Goal: Task Accomplishment & Management: Manage account settings

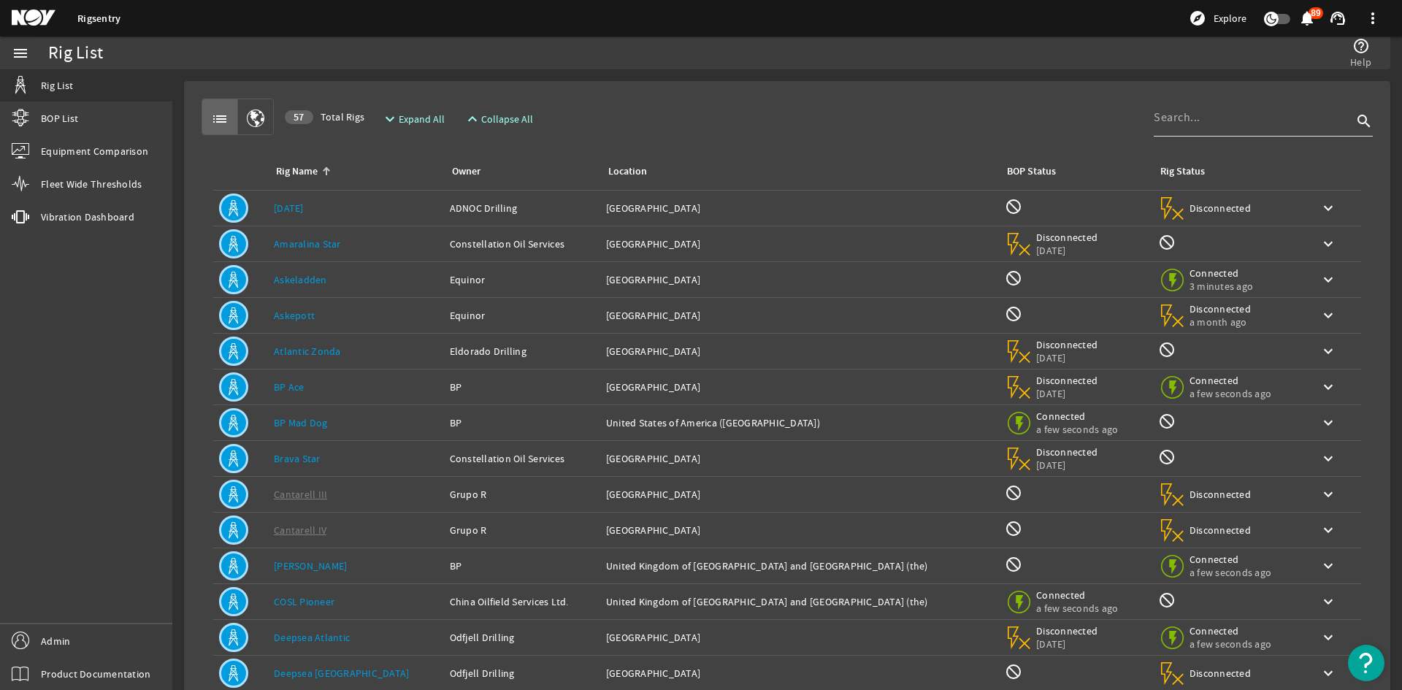
click at [1153, 101] on div at bounding box center [1252, 118] width 199 height 38
click at [1164, 112] on input at bounding box center [1252, 118] width 199 height 18
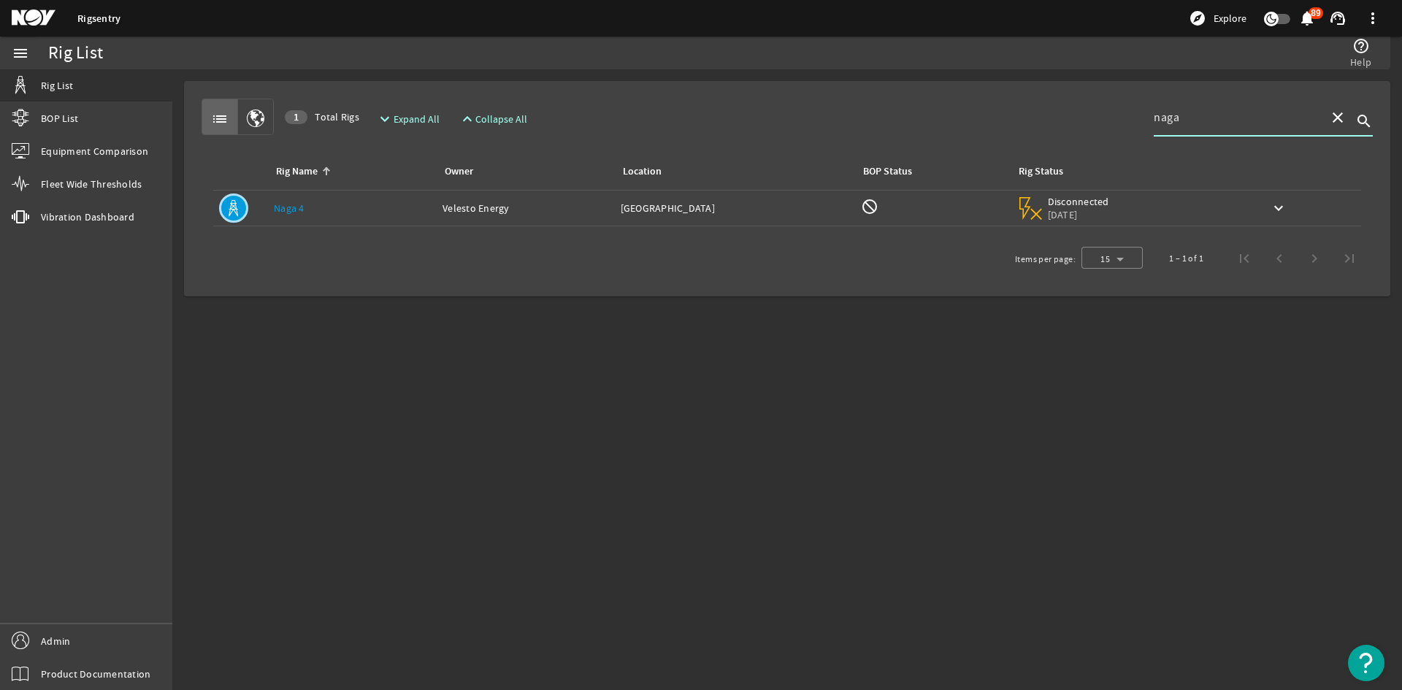
type input "naga"
click at [391, 200] on td "Rig Name: [PERSON_NAME] 4" at bounding box center [352, 209] width 169 height 36
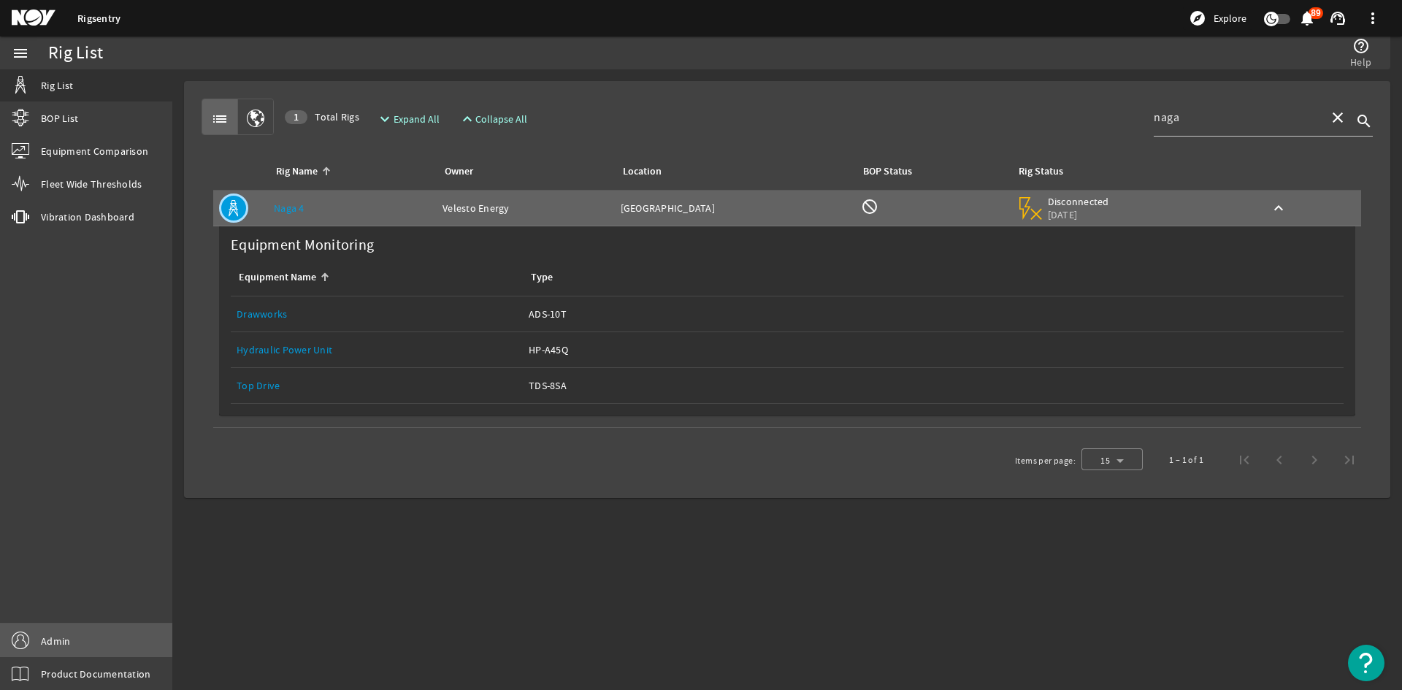
click at [49, 647] on span "Admin" at bounding box center [55, 641] width 29 height 15
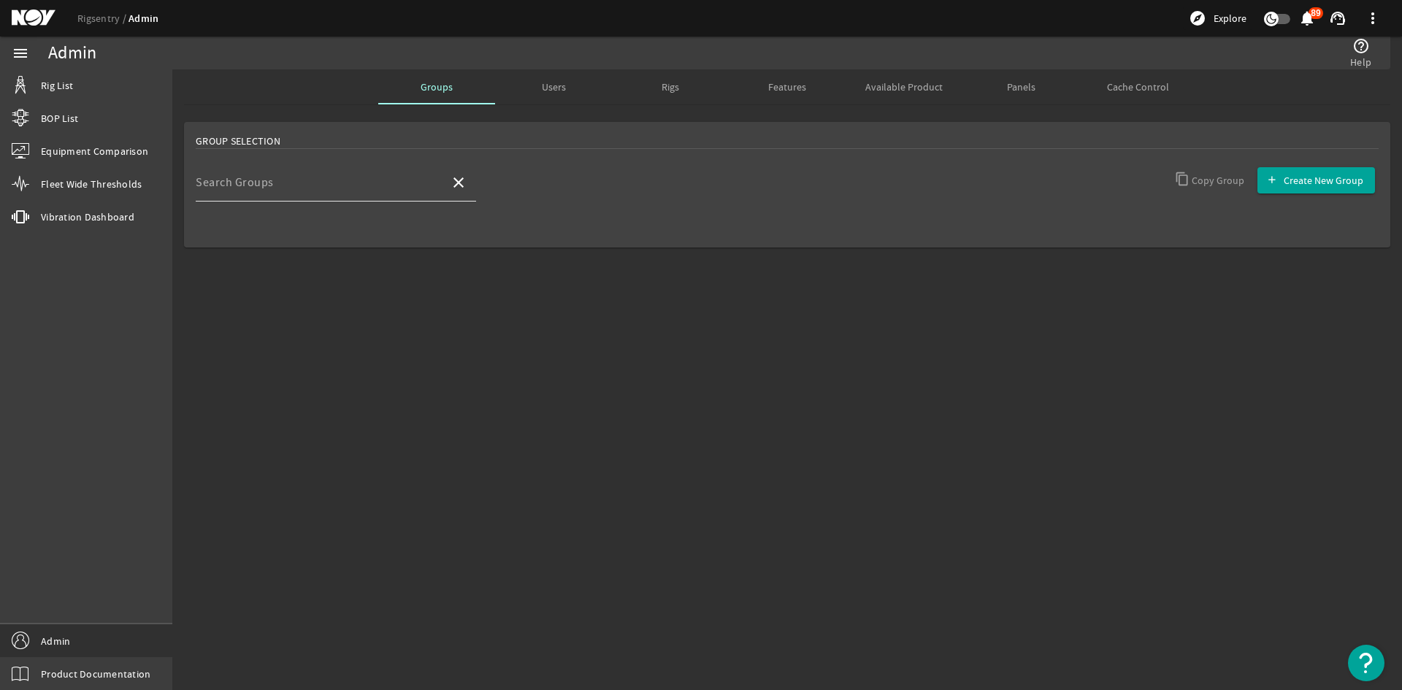
click at [345, 188] on input "Search Groups" at bounding box center [317, 189] width 242 height 18
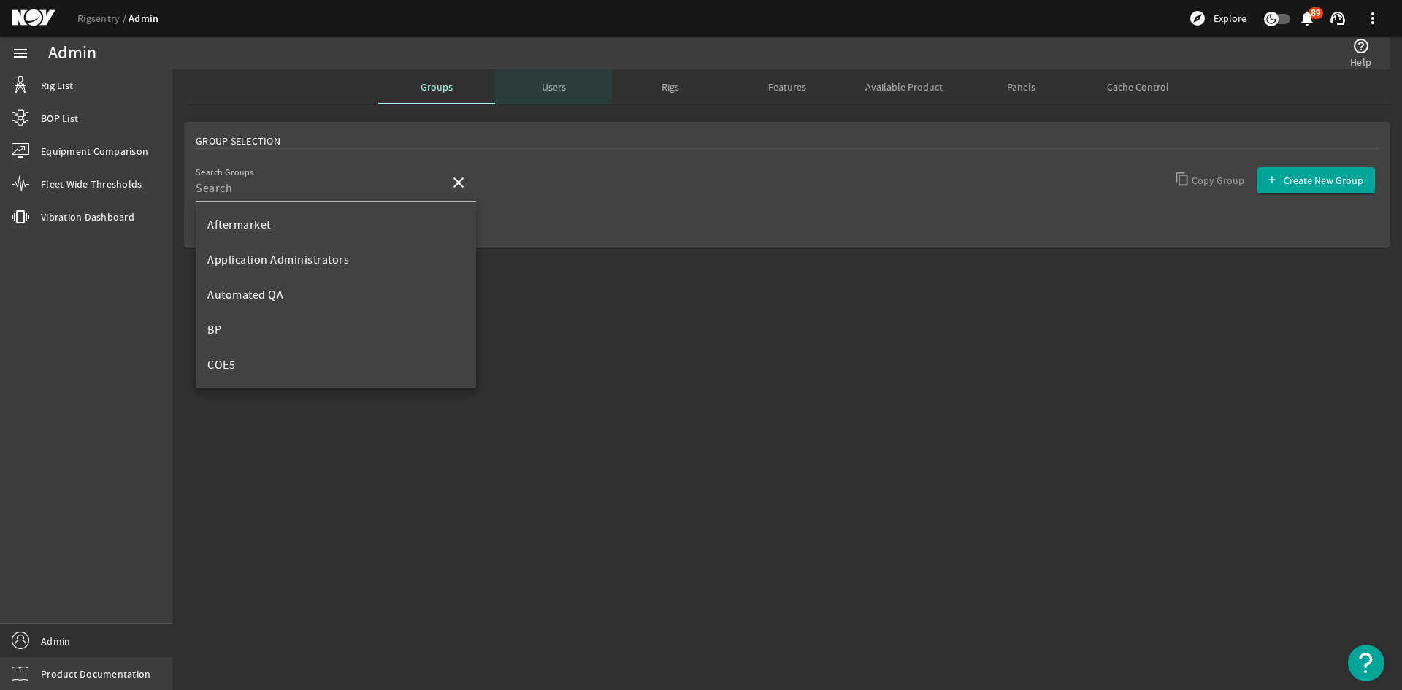
click at [572, 88] on div "Users" at bounding box center [553, 86] width 117 height 35
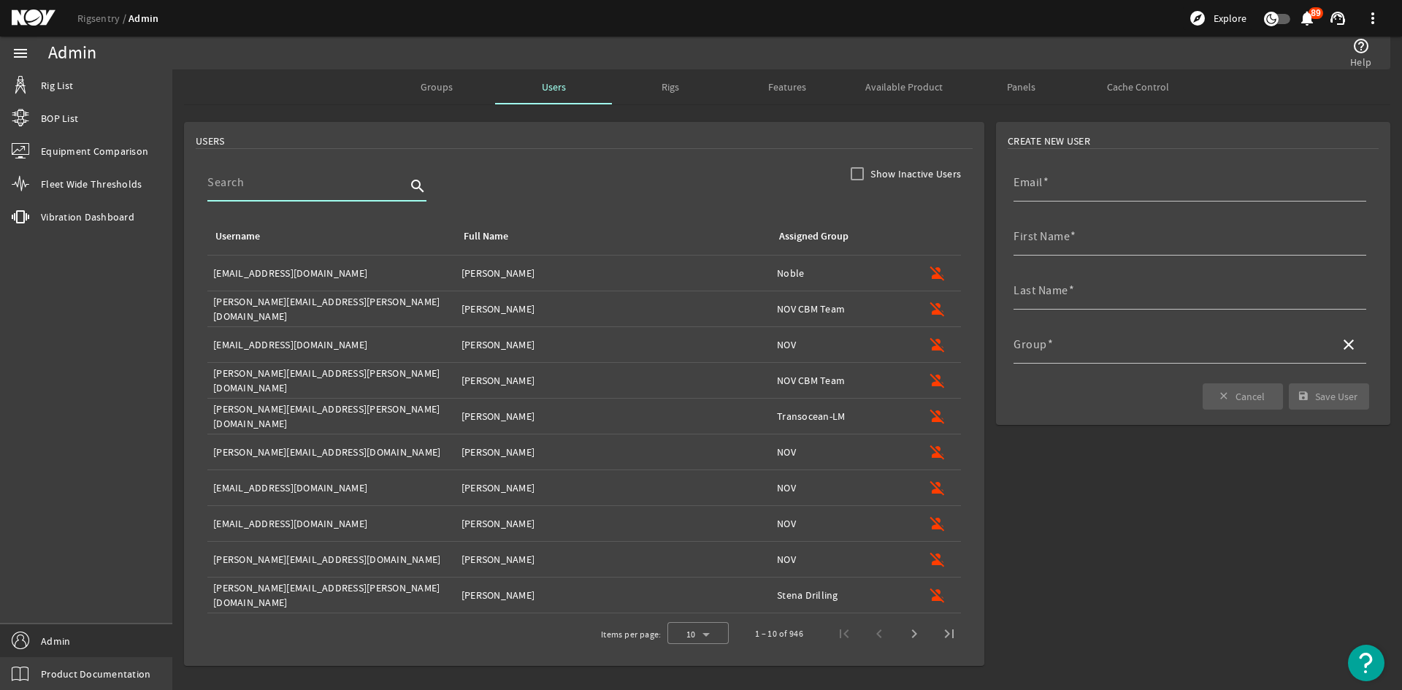
click at [310, 189] on input at bounding box center [306, 183] width 199 height 18
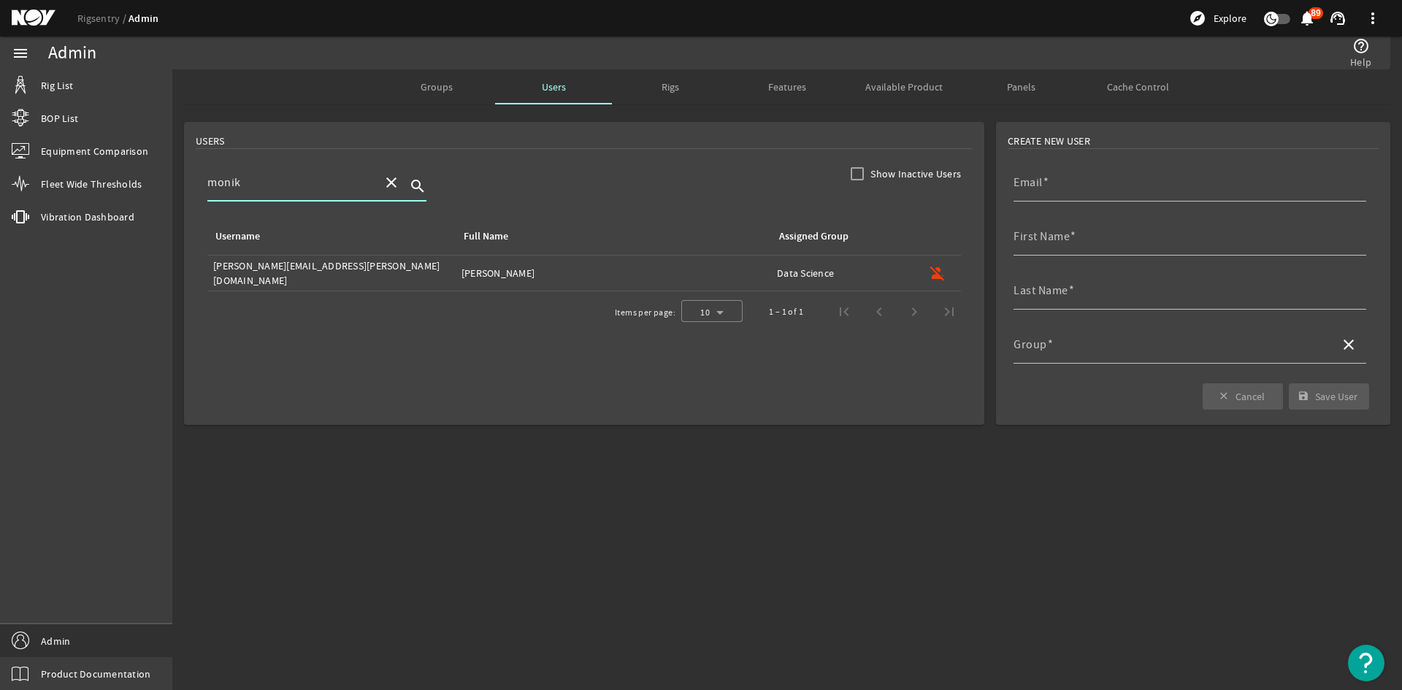
type input "monik"
click at [418, 98] on div "Groups" at bounding box center [436, 86] width 117 height 35
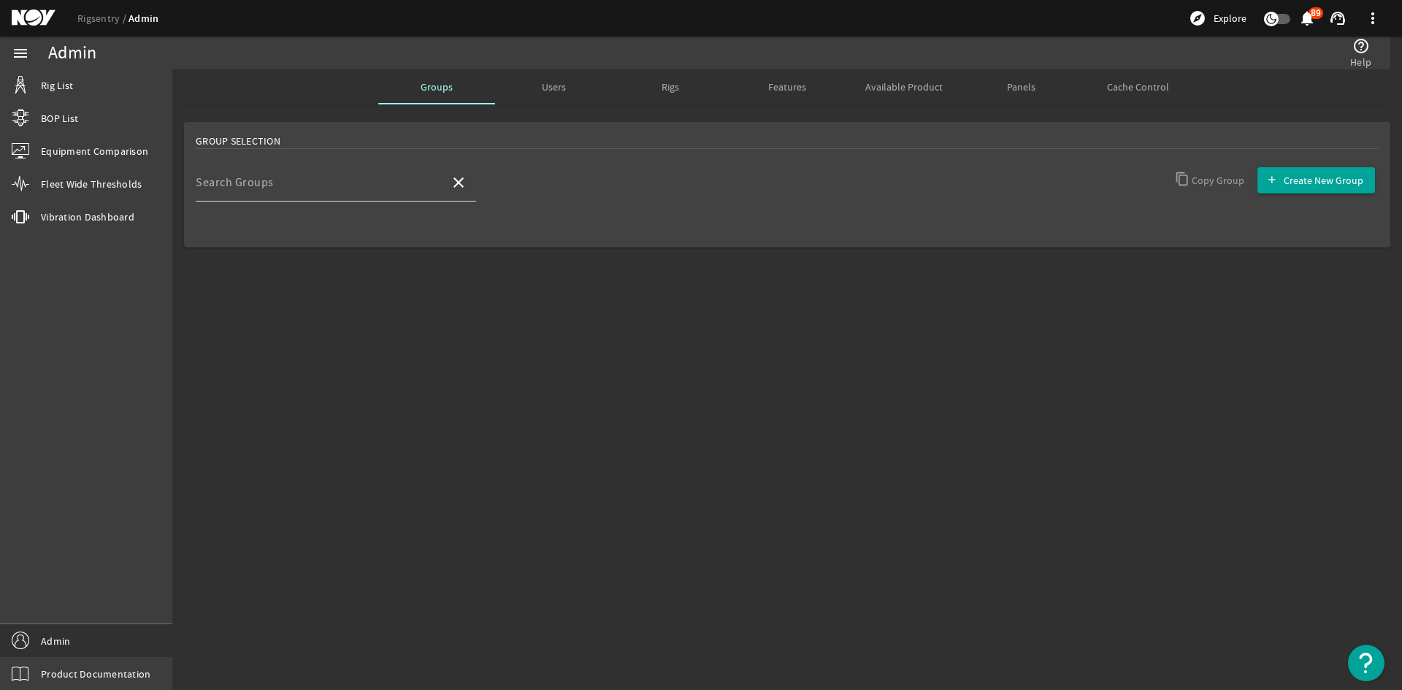
click at [304, 199] on div "Search Groups" at bounding box center [317, 183] width 242 height 38
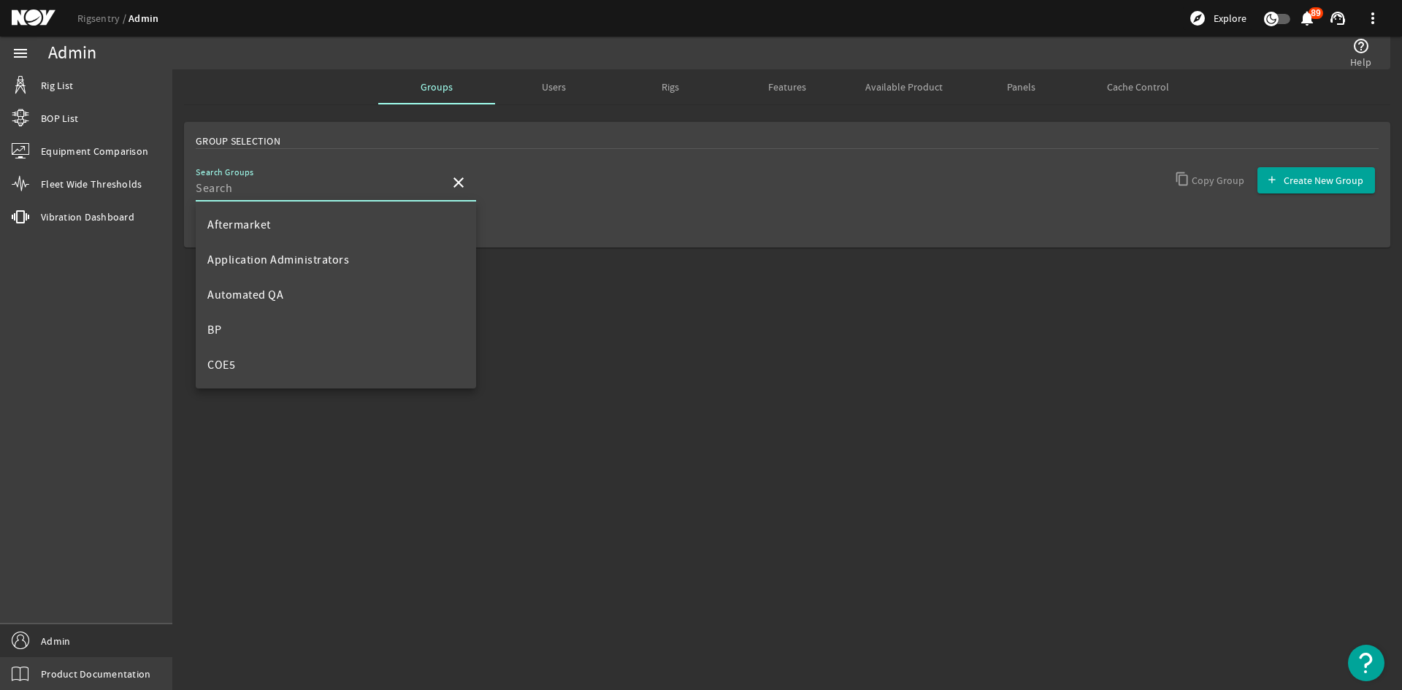
click at [308, 179] on div "Search Groups" at bounding box center [317, 183] width 242 height 38
click at [302, 264] on mat-option "Data Science" at bounding box center [336, 251] width 280 height 35
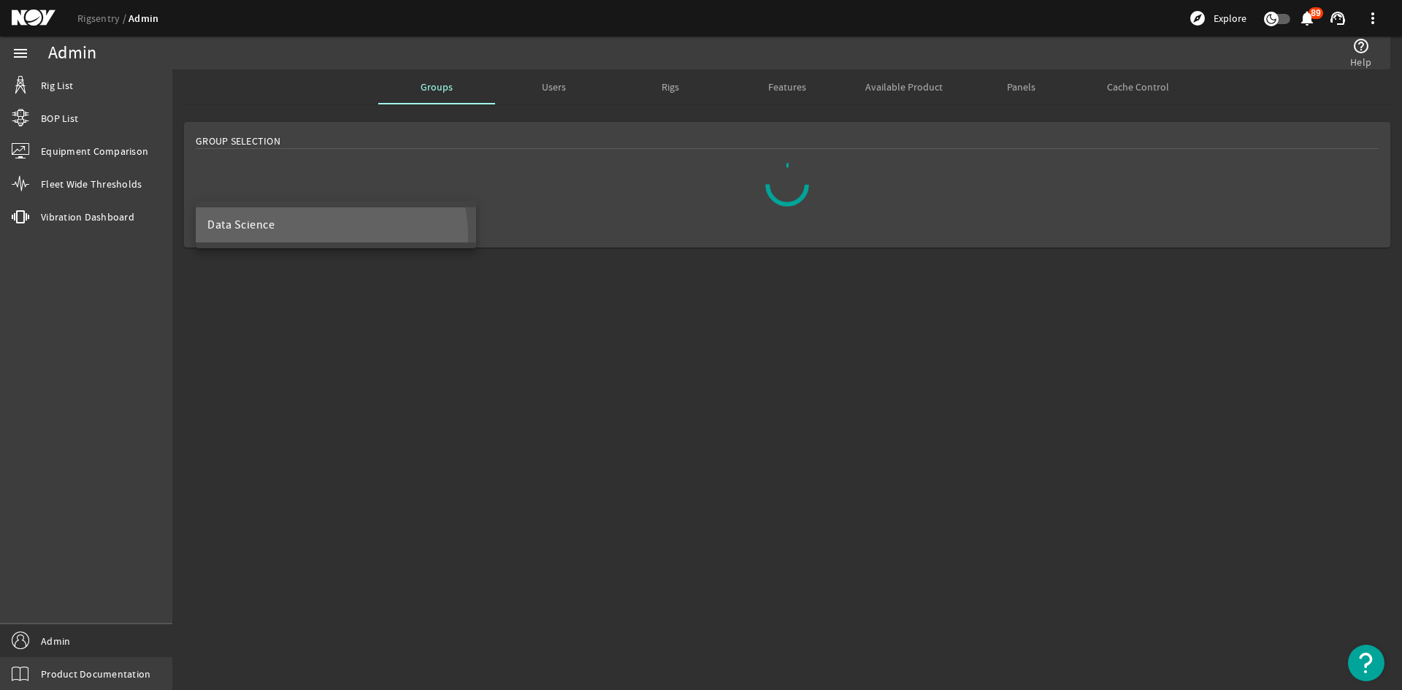
scroll to position [0, 0]
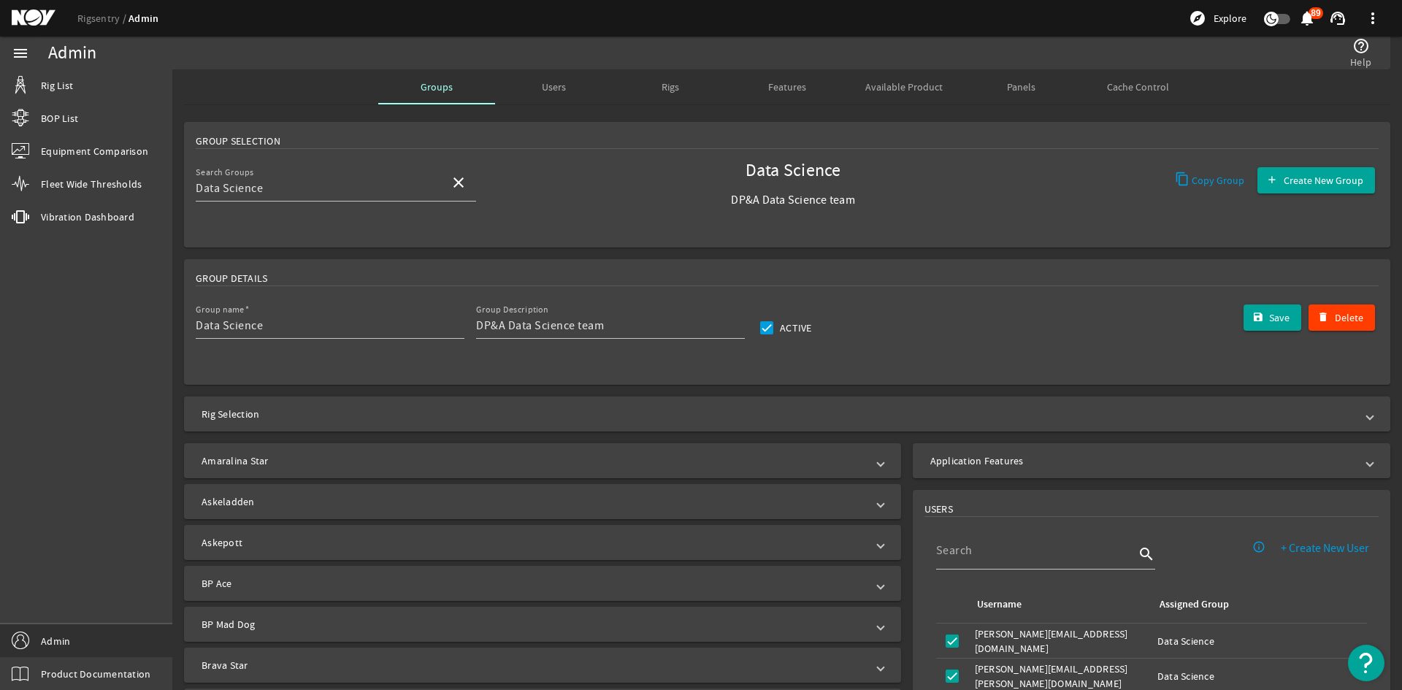
click at [685, 426] on mat-expansion-panel-header "Rig Selection" at bounding box center [787, 413] width 1206 height 35
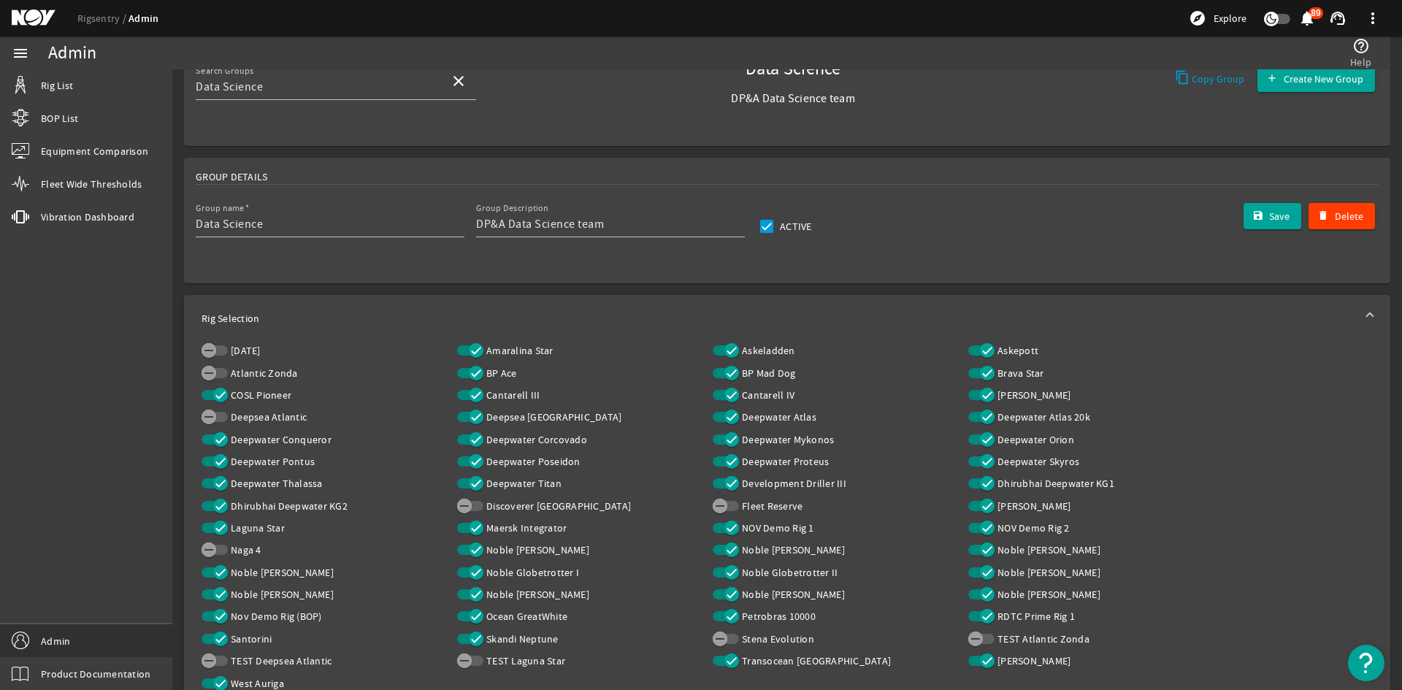
scroll to position [146, 0]
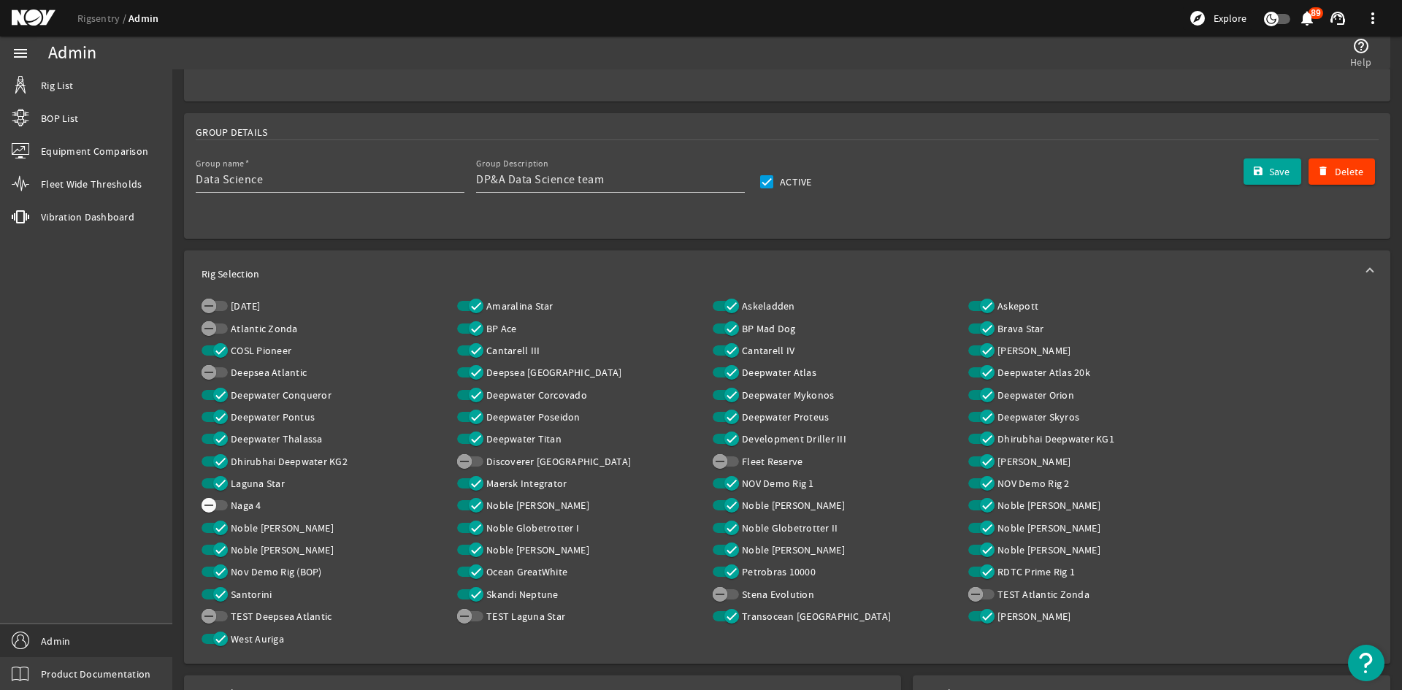
click at [213, 504] on icon "button" at bounding box center [208, 505] width 13 height 13
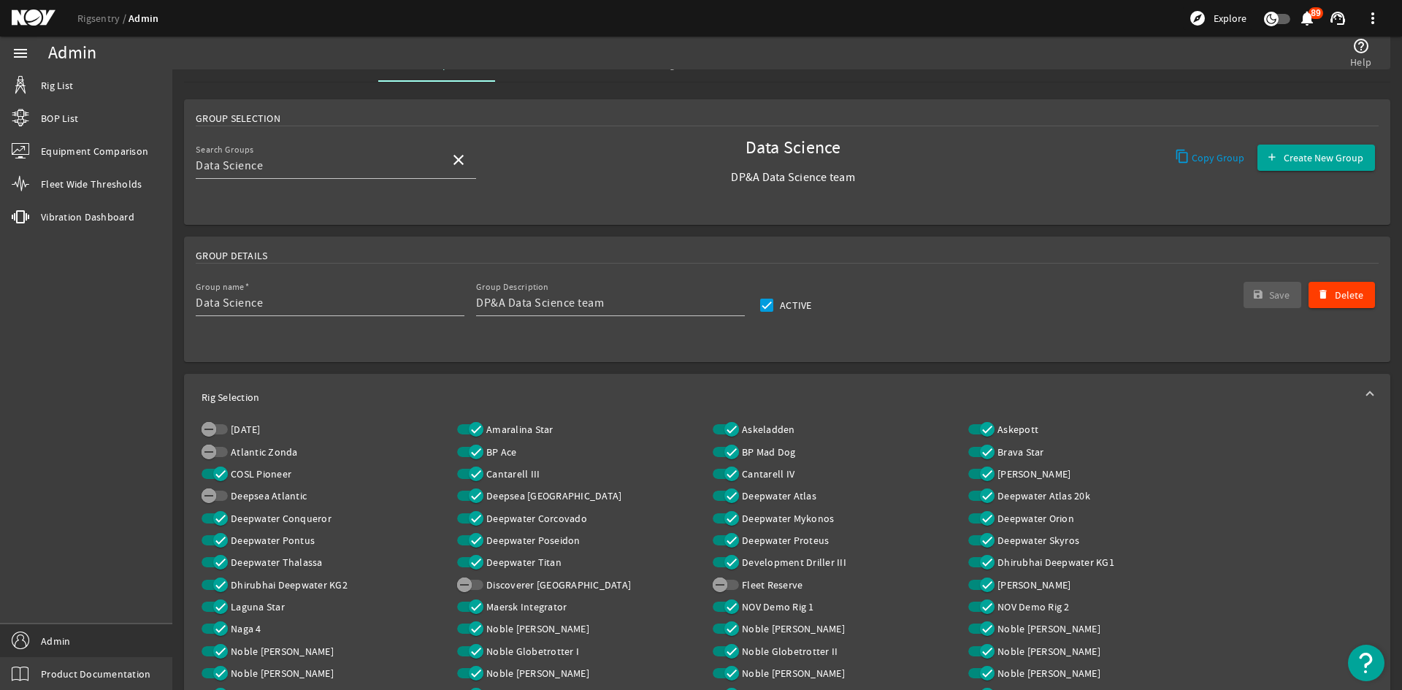
scroll to position [0, 0]
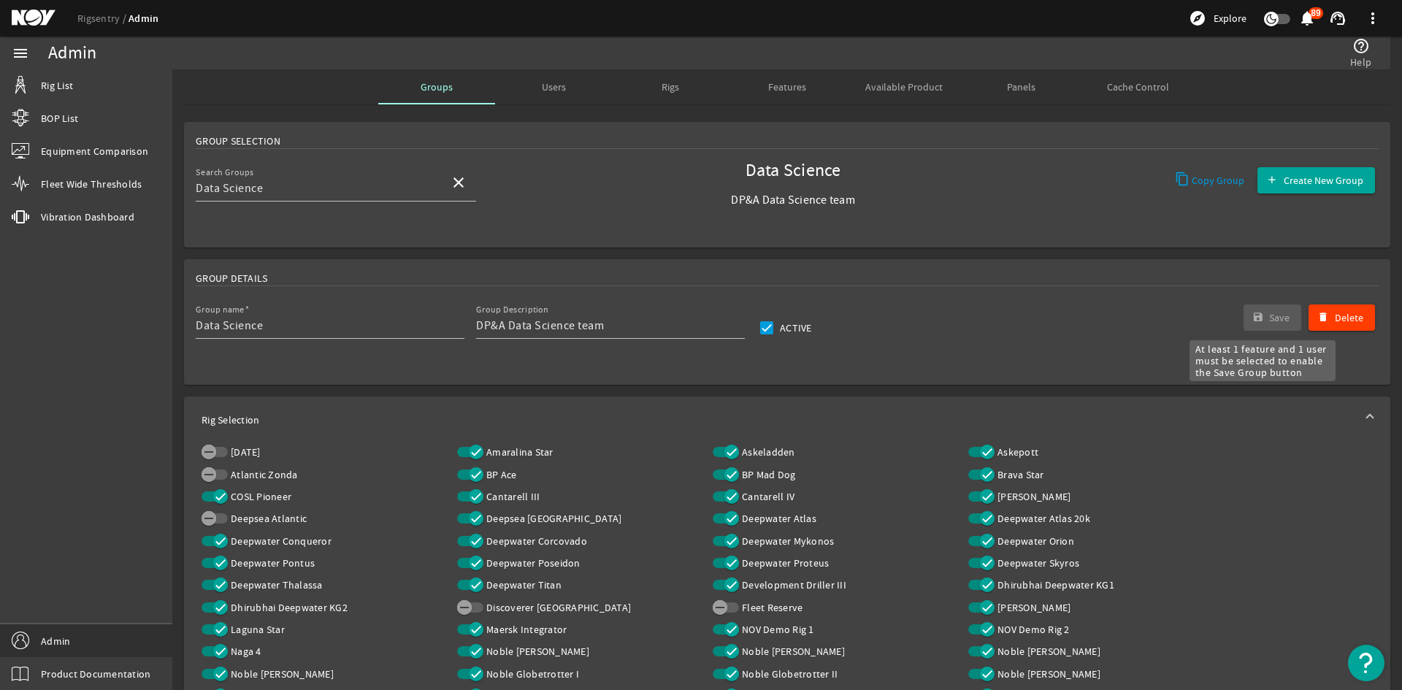
click at [1256, 316] on div "Save" at bounding box center [1272, 318] width 66 height 34
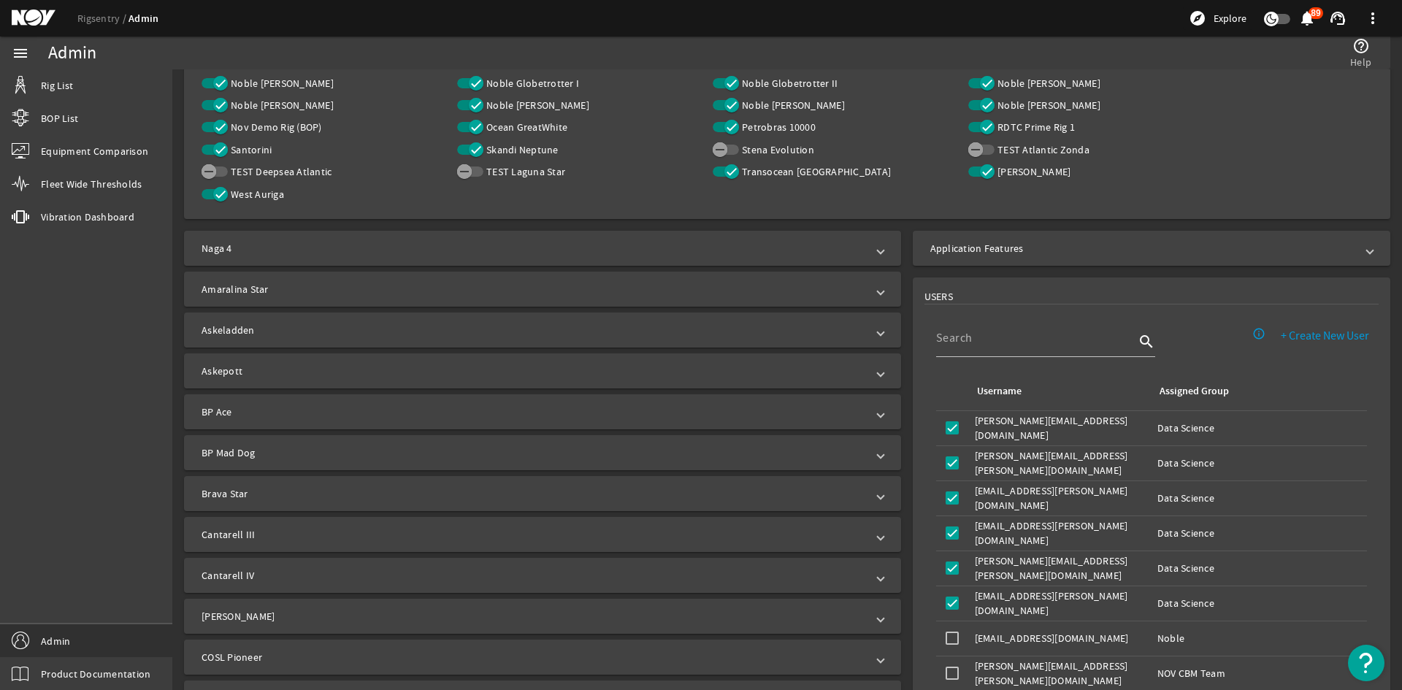
scroll to position [730, 0]
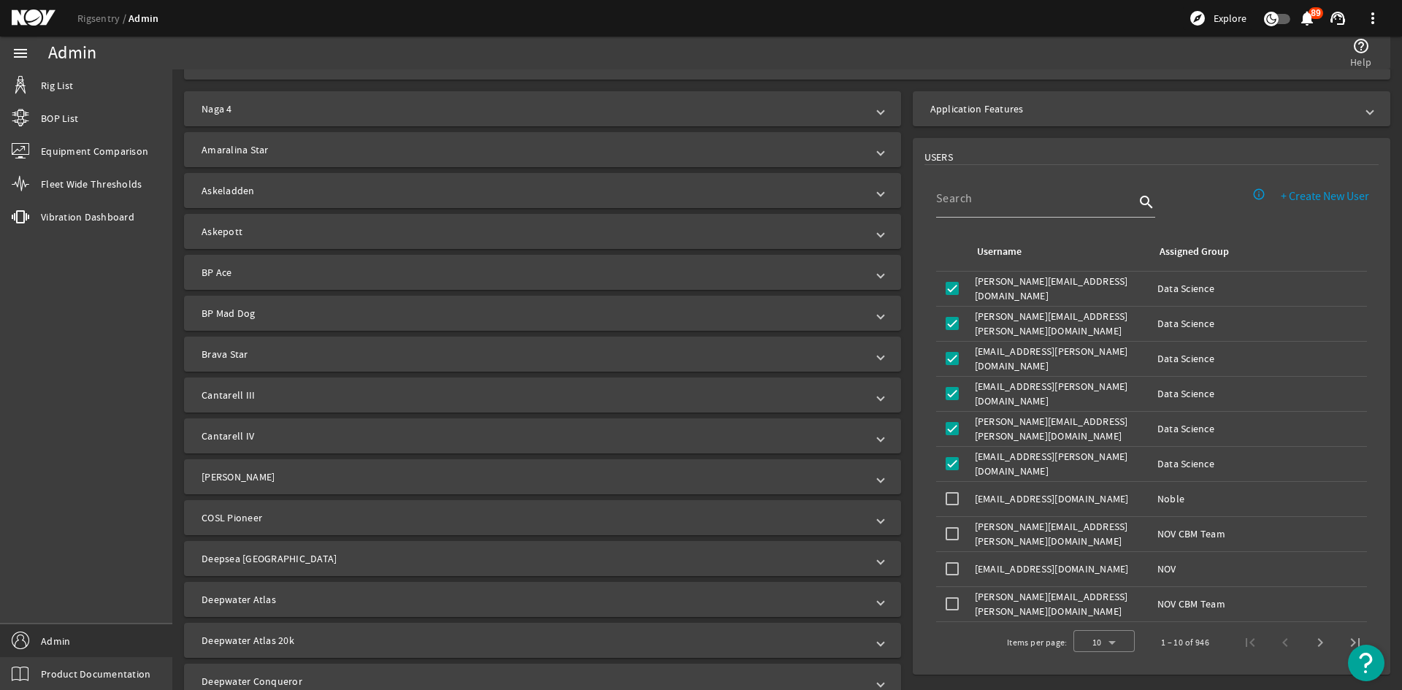
click at [591, 120] on mat-expansion-panel-header "Naga 4" at bounding box center [542, 108] width 717 height 35
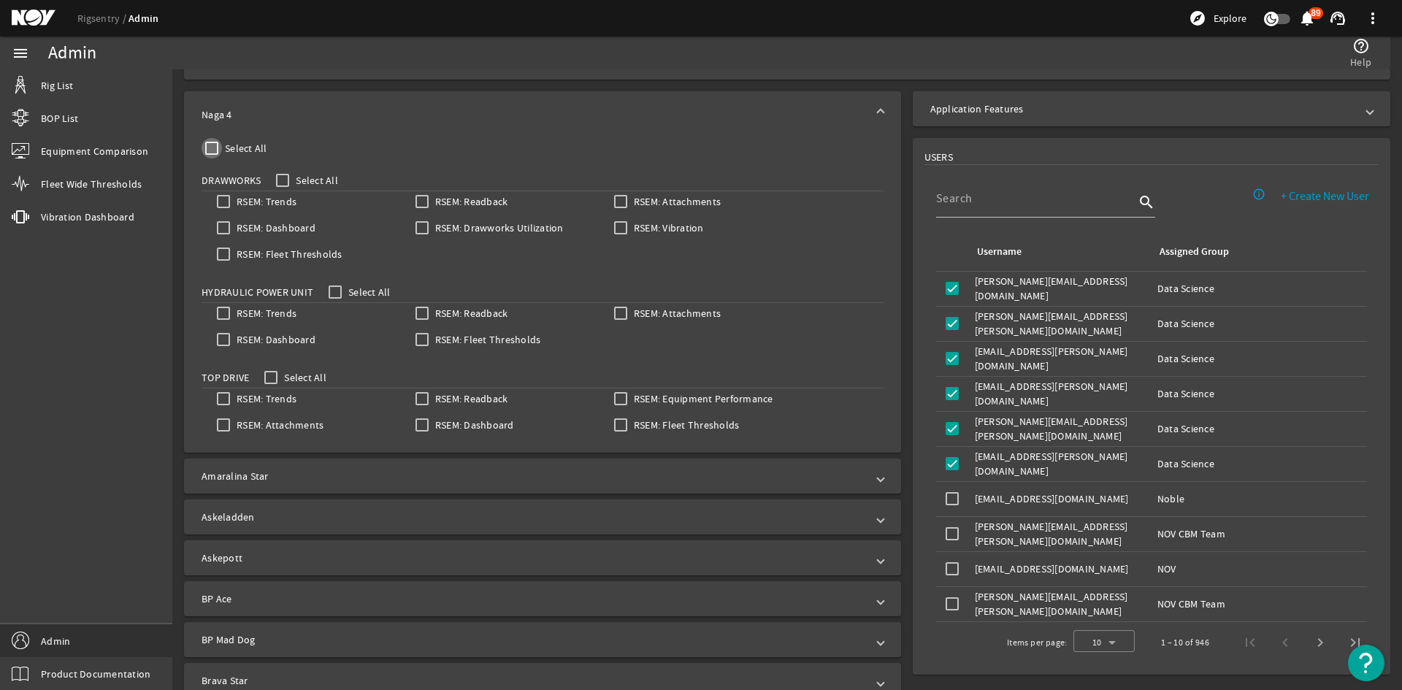
click at [209, 153] on input "Select All" at bounding box center [211, 148] width 20 height 20
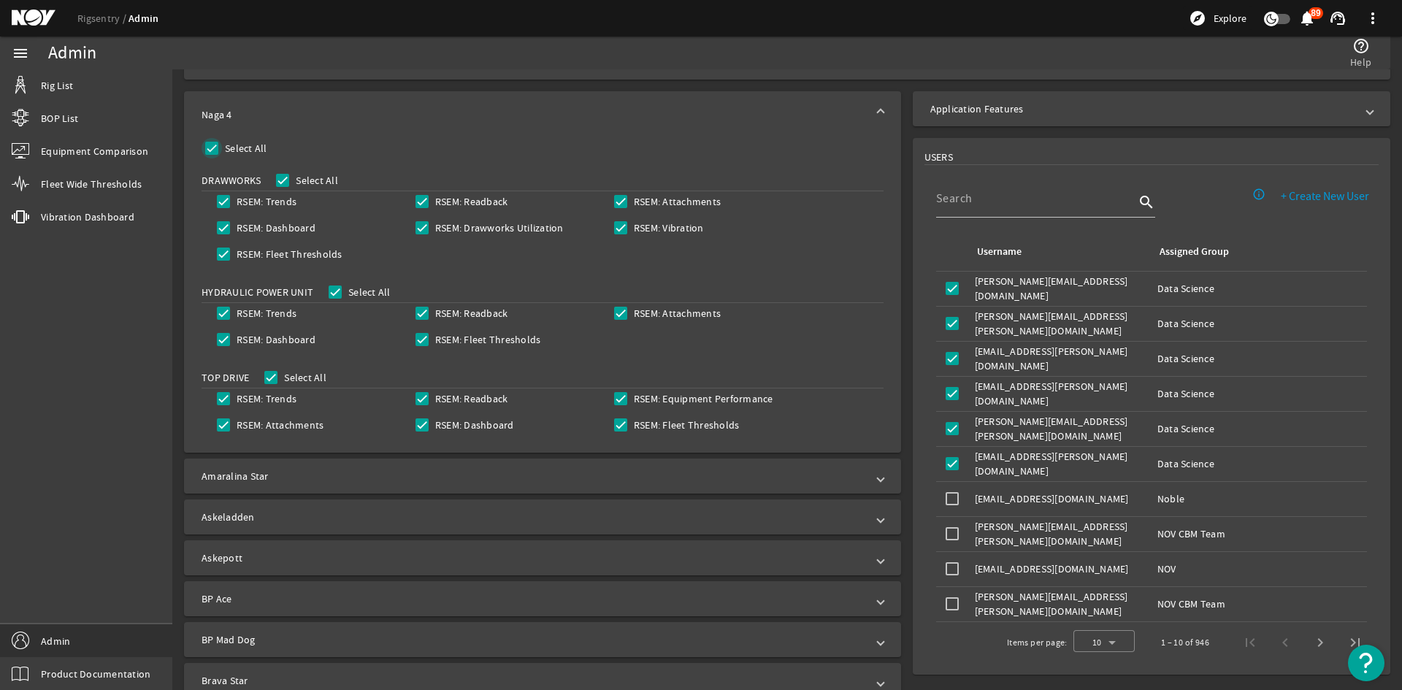
checkbox input "true"
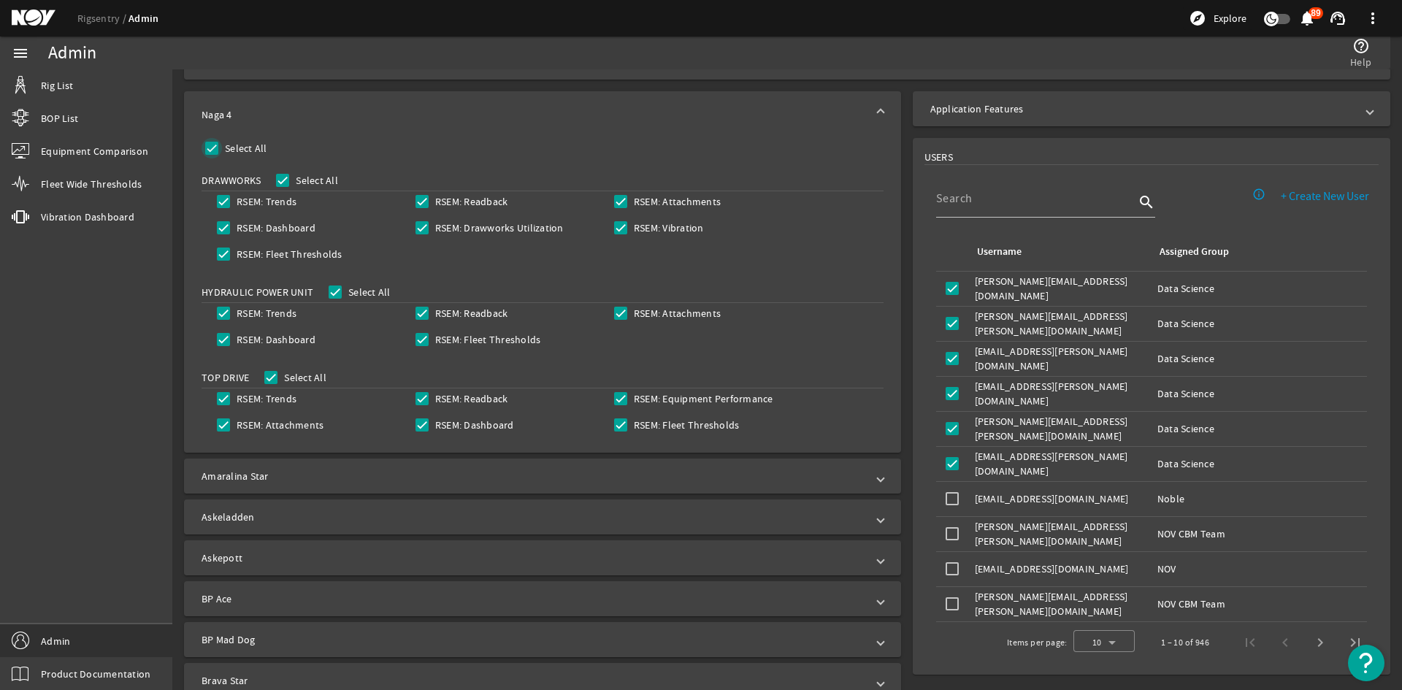
checkbox input "true"
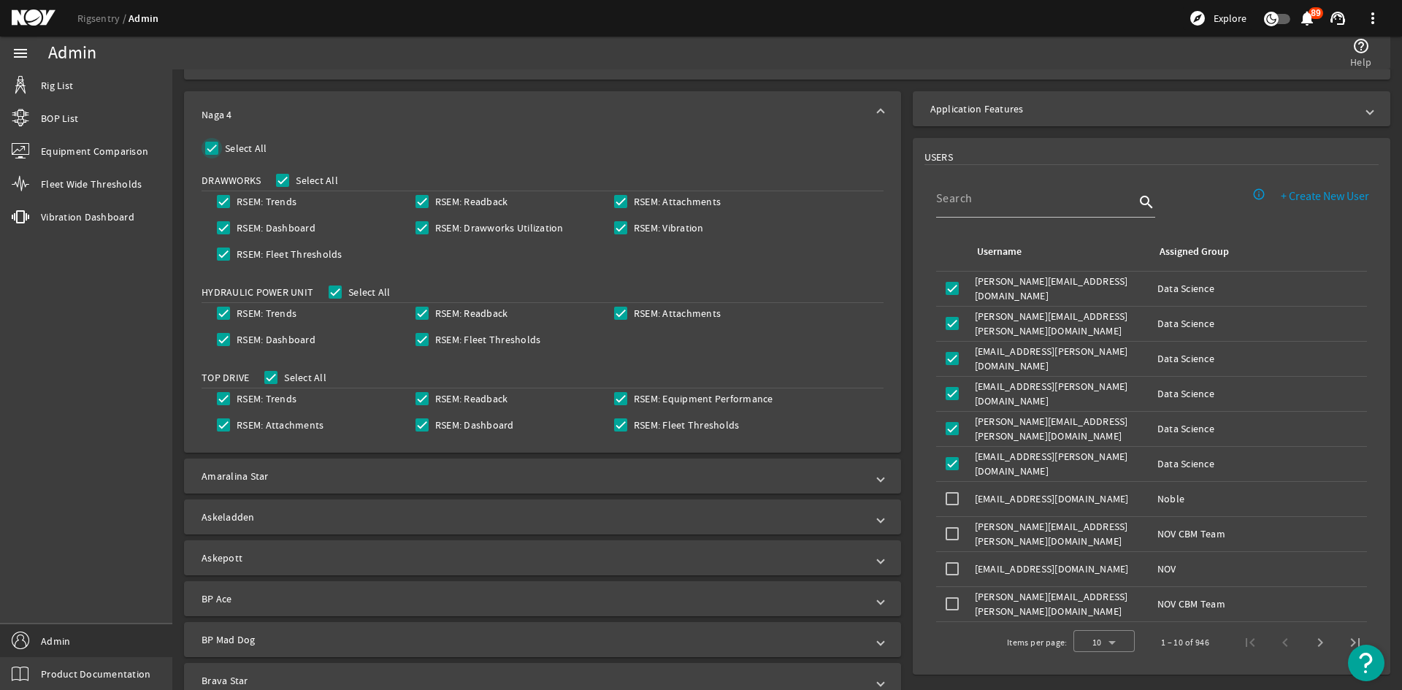
checkbox input "true"
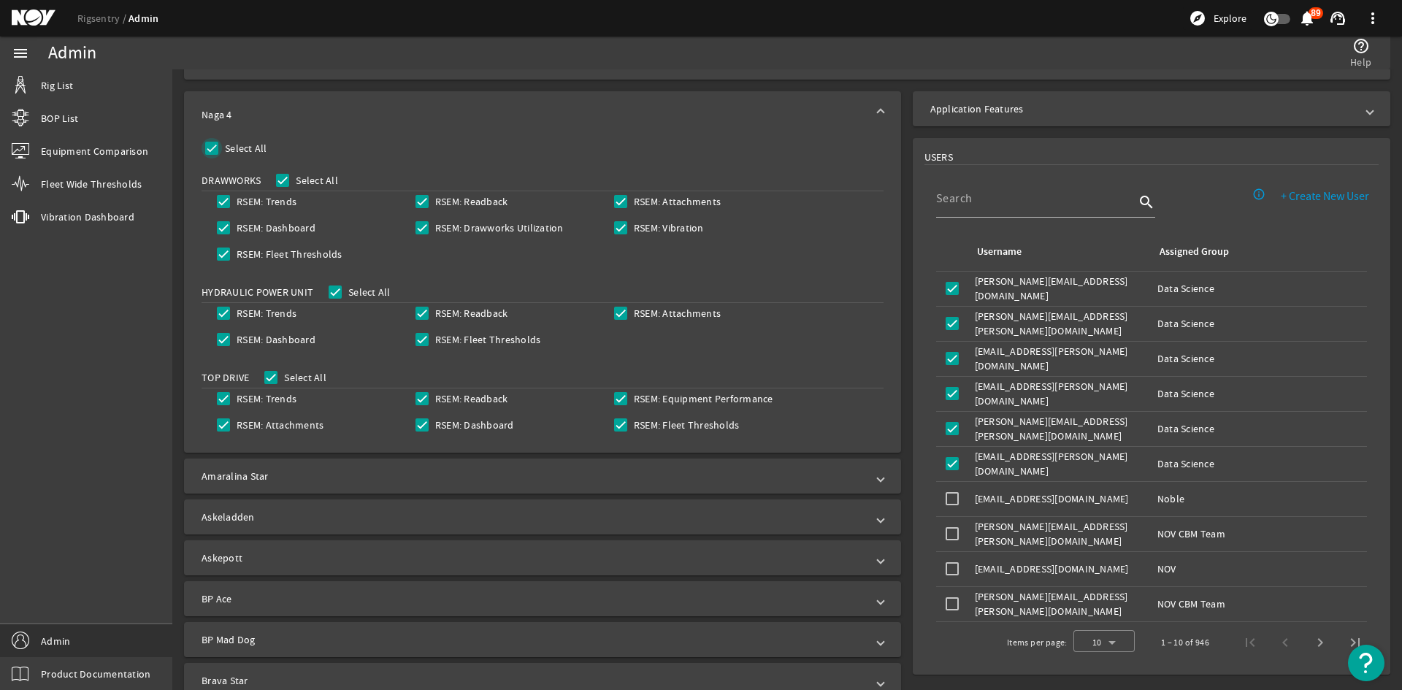
checkbox input "true"
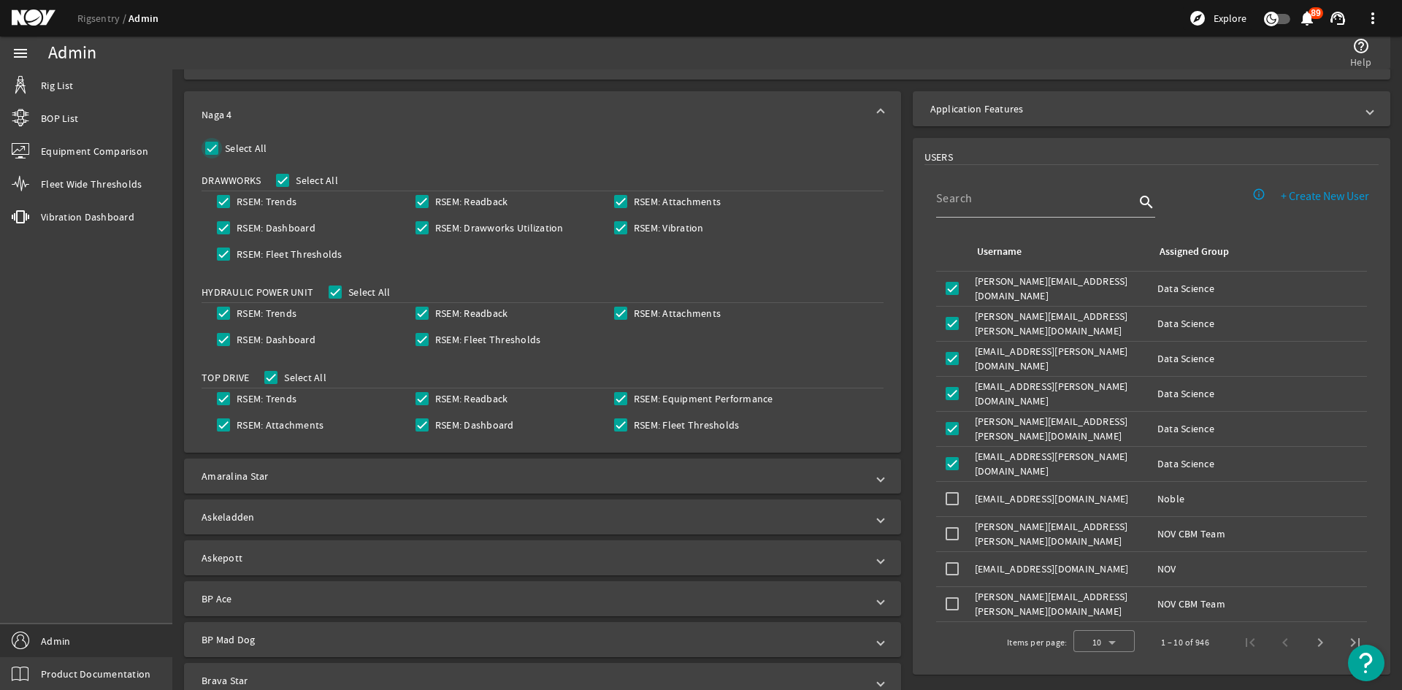
checkbox input "true"
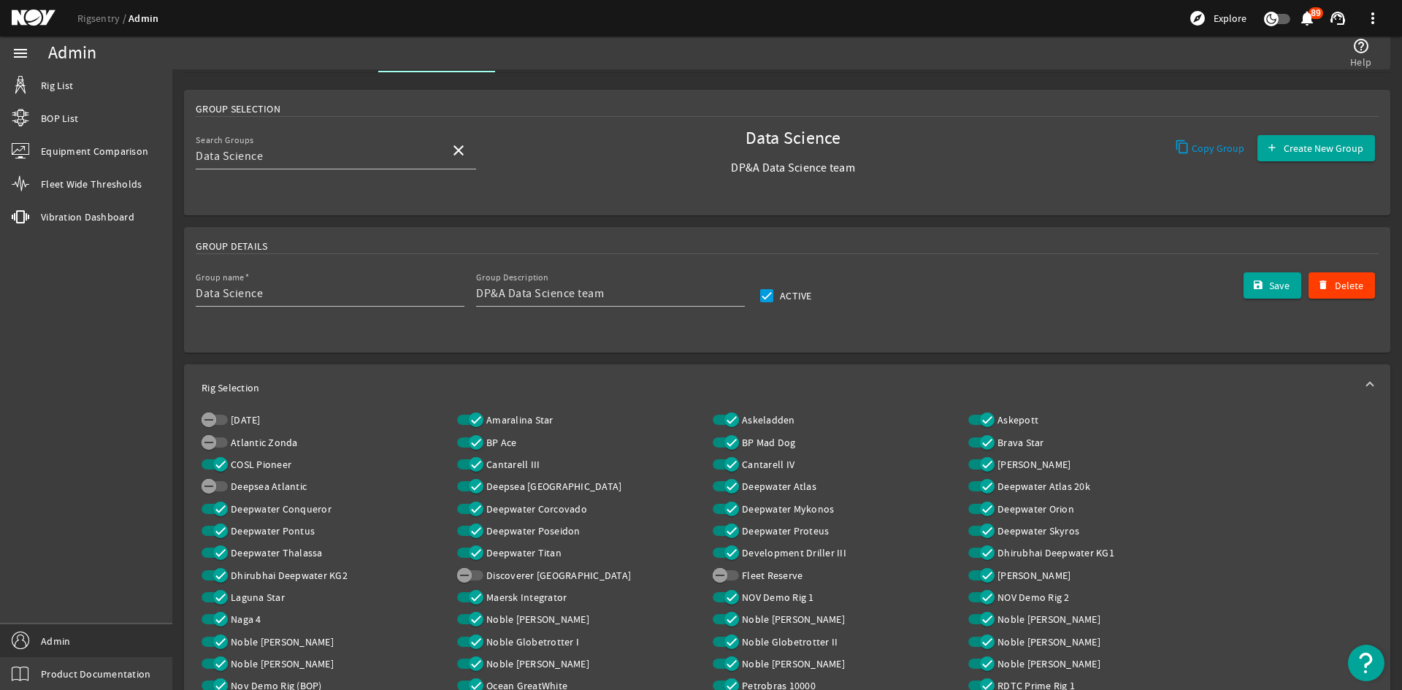
scroll to position [0, 0]
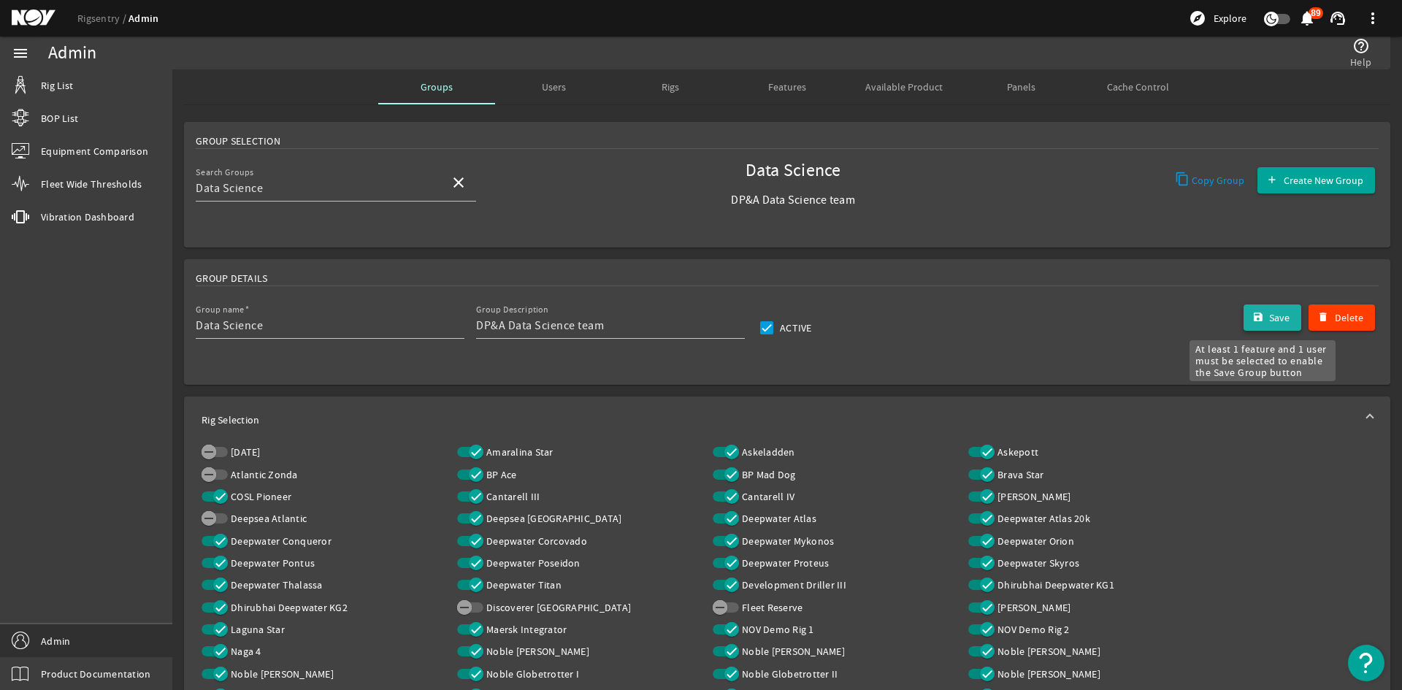
click at [1276, 323] on span "Save" at bounding box center [1279, 317] width 20 height 15
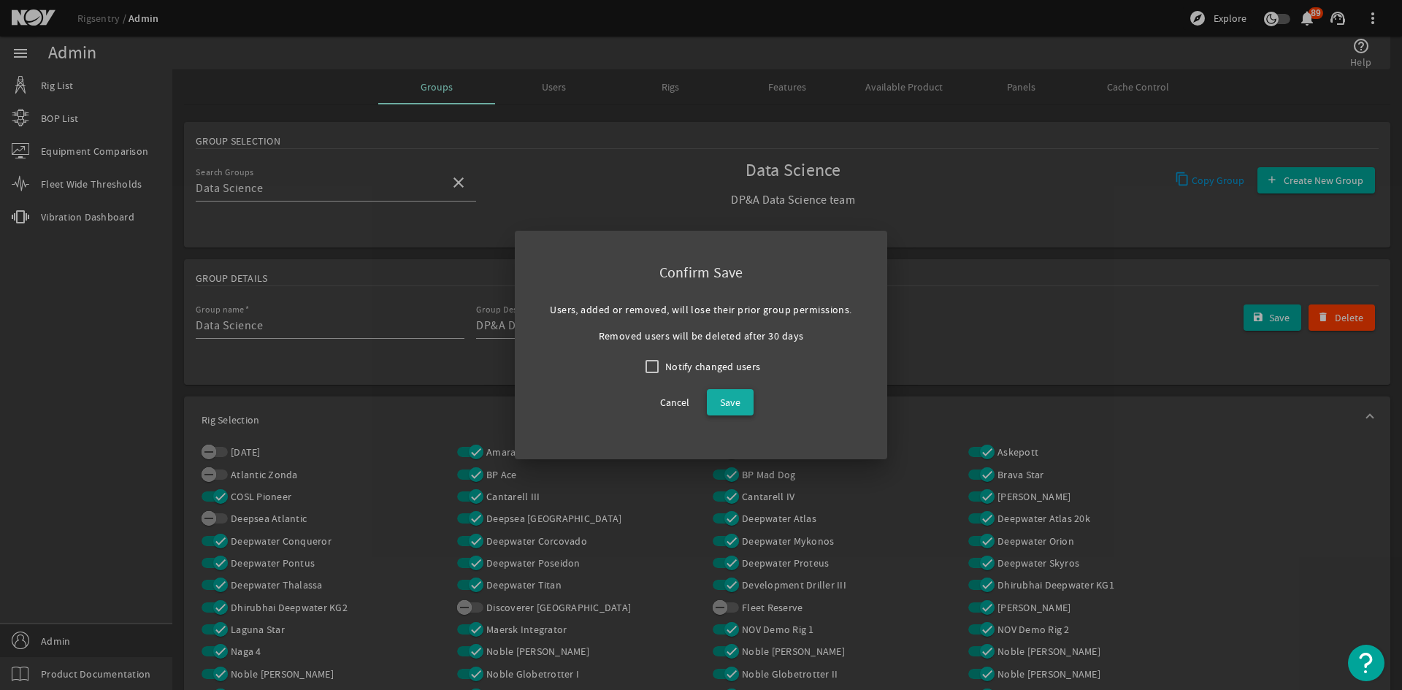
click at [714, 383] on div "Cancel Save" at bounding box center [700, 402] width 301 height 50
click at [721, 392] on span at bounding box center [730, 402] width 47 height 35
